Goal: Find specific page/section

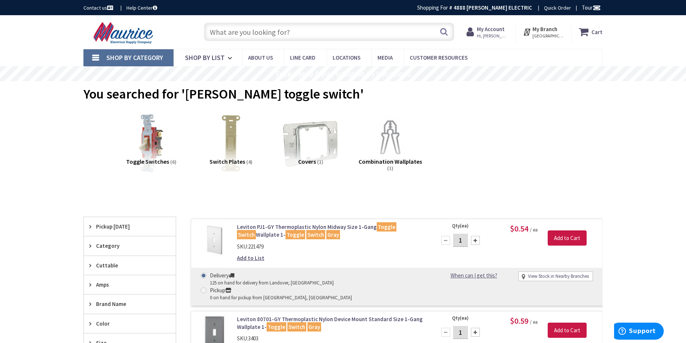
click at [253, 31] on input "text" at bounding box center [329, 32] width 250 height 19
paste input "340-4N5"
type input "340-4N5"
click at [445, 30] on button "Search" at bounding box center [444, 31] width 10 height 17
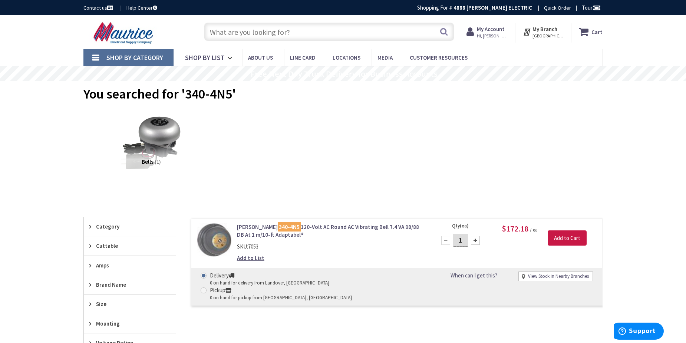
type input "[GEOGRAPHIC_DATA], [GEOGRAPHIC_DATA], [GEOGRAPHIC_DATA]"
